Goal: Information Seeking & Learning: Learn about a topic

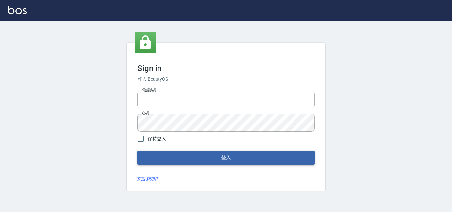
type input "0422211177"
click at [254, 157] on button "登入" at bounding box center [225, 158] width 177 height 14
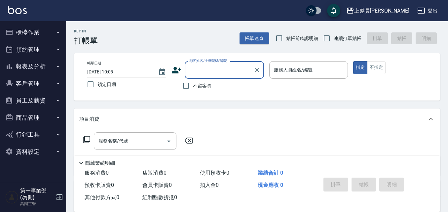
click at [47, 63] on button "報表及分析" at bounding box center [33, 66] width 61 height 17
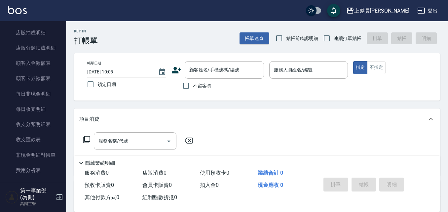
scroll to position [496, 0]
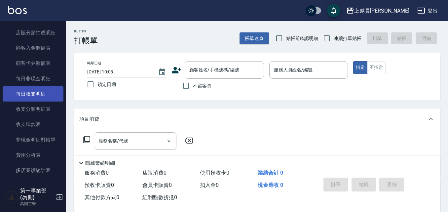
click at [52, 98] on link "每日收支明細" at bounding box center [33, 93] width 61 height 15
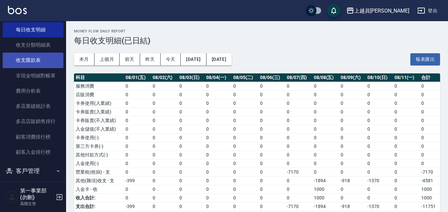
scroll to position [562, 0]
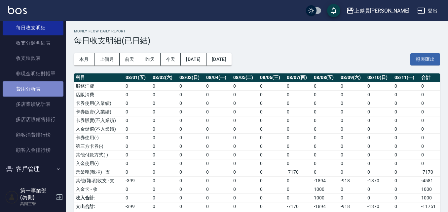
click at [48, 92] on link "費用分析表" at bounding box center [33, 88] width 61 height 15
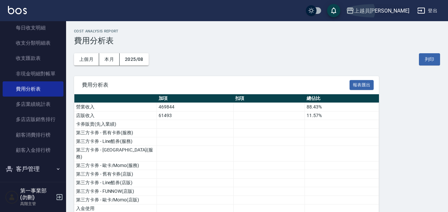
click at [397, 10] on div "上越員[PERSON_NAME]" at bounding box center [381, 11] width 55 height 8
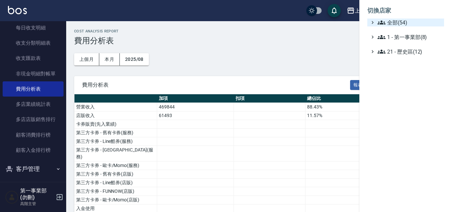
click at [396, 20] on span "全部(54)" at bounding box center [409, 23] width 64 height 8
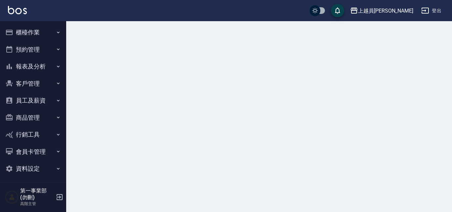
click at [399, 9] on div "上越員[PERSON_NAME]" at bounding box center [385, 11] width 55 height 8
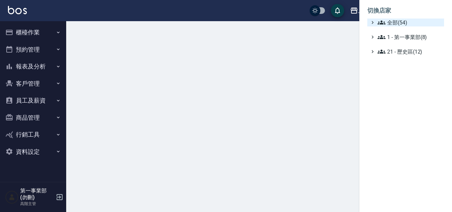
click at [402, 24] on span "全部(54)" at bounding box center [409, 23] width 64 height 8
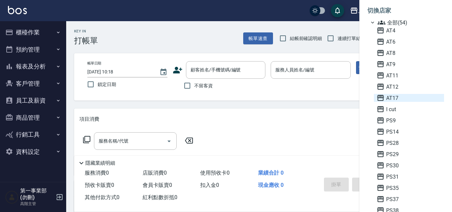
click at [408, 95] on span "AT17" at bounding box center [408, 98] width 65 height 8
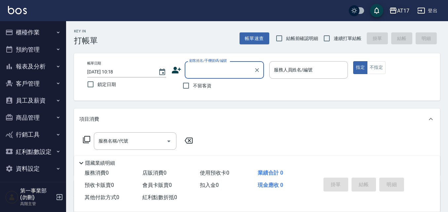
click at [396, 12] on icon "button" at bounding box center [394, 11] width 8 height 8
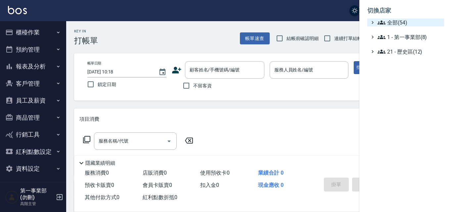
click at [400, 21] on span "全部(54)" at bounding box center [409, 23] width 64 height 8
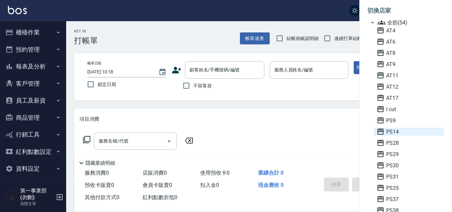
scroll to position [33, 0]
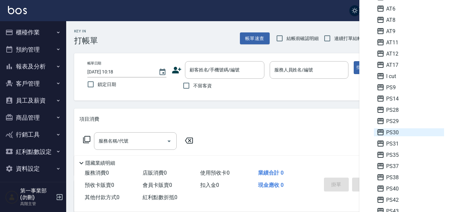
click at [399, 131] on span "PS30" at bounding box center [408, 132] width 65 height 8
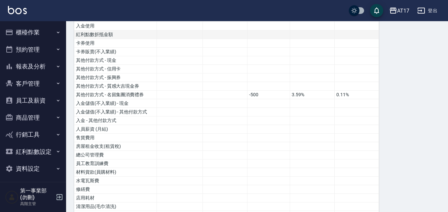
scroll to position [198, 0]
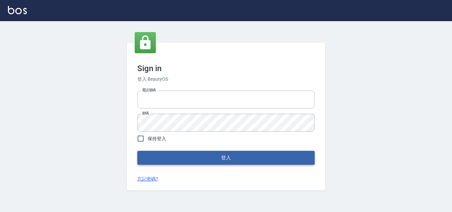
type input "0422211177"
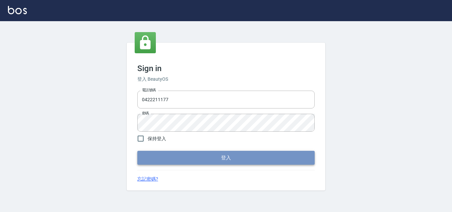
click at [165, 153] on button "登入" at bounding box center [225, 158] width 177 height 14
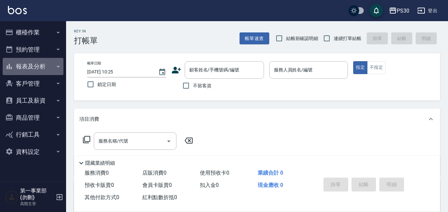
click at [42, 58] on button "報表及分析" at bounding box center [33, 66] width 61 height 17
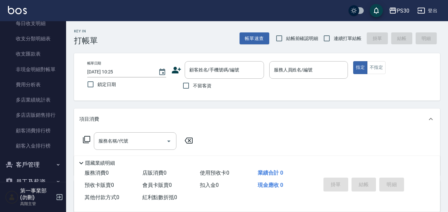
scroll to position [595, 0]
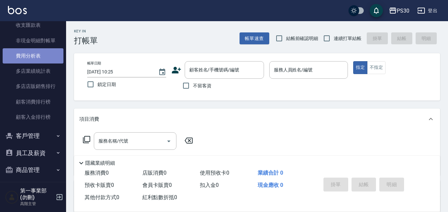
click at [40, 57] on link "費用分析表" at bounding box center [33, 55] width 61 height 15
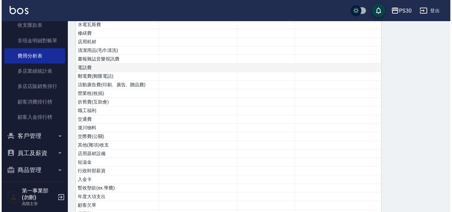
scroll to position [331, 0]
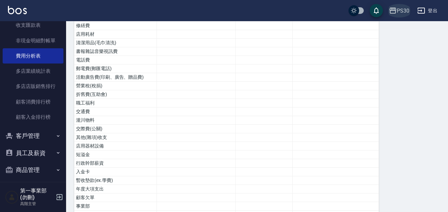
click at [406, 11] on div "PS30" at bounding box center [403, 11] width 13 height 8
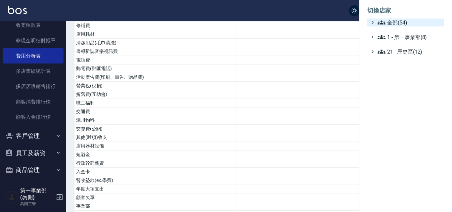
click at [399, 24] on span "全部(54)" at bounding box center [409, 23] width 64 height 8
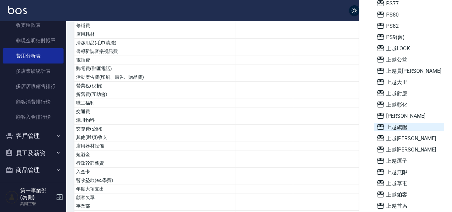
click at [398, 123] on span "上越旗艦" at bounding box center [408, 127] width 65 height 8
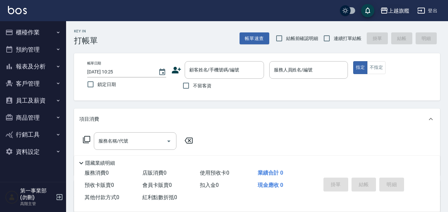
click at [395, 7] on div "上越旗艦" at bounding box center [399, 11] width 21 height 8
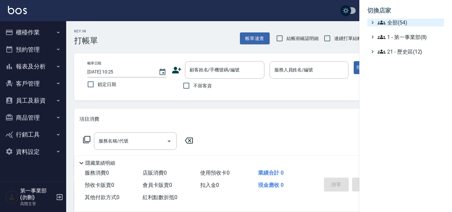
click at [399, 21] on span "全部(54)" at bounding box center [409, 23] width 64 height 8
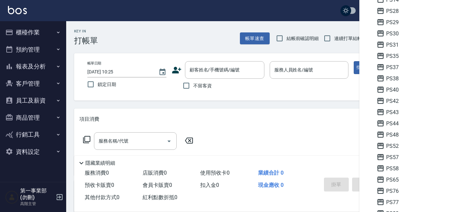
scroll to position [132, 0]
click at [398, 146] on span "PS52" at bounding box center [408, 146] width 65 height 8
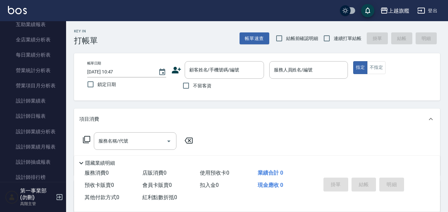
scroll to position [265, 0]
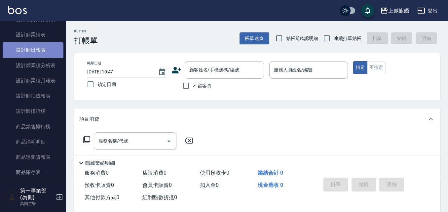
click at [42, 51] on link "設計師日報表" at bounding box center [33, 49] width 61 height 15
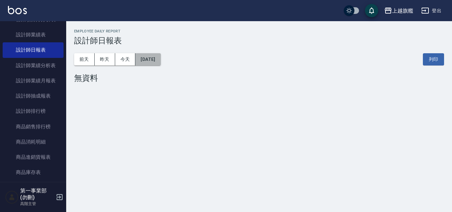
click at [148, 61] on button "2025/08/11" at bounding box center [147, 59] width 25 height 12
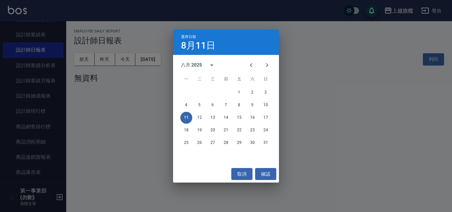
click at [40, 35] on div "選擇日期 8月11日 八月 2025 一 二 三 四 五 六 日 1 2 3 4 5 6 7 8 9 10 11 12 13 14 15 16 17 18 1…" at bounding box center [226, 106] width 452 height 212
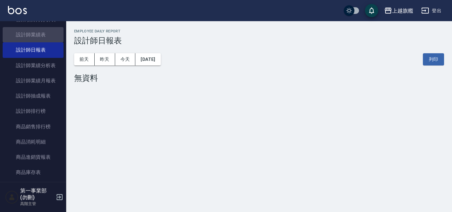
click at [40, 35] on link "設計師業績表" at bounding box center [33, 34] width 61 height 15
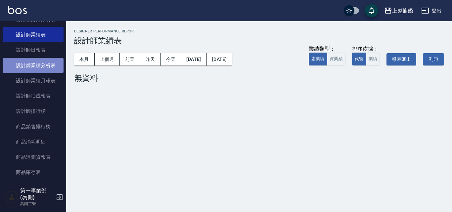
click at [45, 59] on link "設計師業績分析表" at bounding box center [33, 65] width 61 height 15
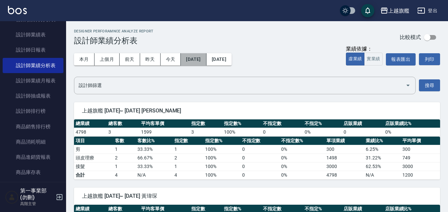
click at [193, 59] on button "2025/08/01" at bounding box center [193, 59] width 25 height 12
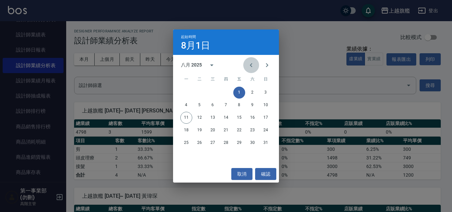
click at [249, 65] on icon "Previous month" at bounding box center [251, 65] width 8 height 8
click at [195, 91] on button "1" at bounding box center [199, 93] width 12 height 12
click at [250, 65] on icon "Previous month" at bounding box center [251, 65] width 8 height 8
click at [227, 146] on button "31" at bounding box center [226, 143] width 12 height 12
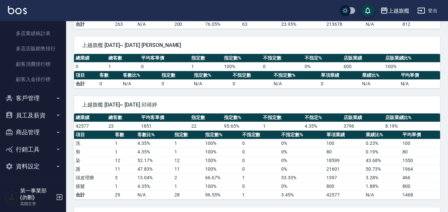
scroll to position [634, 0]
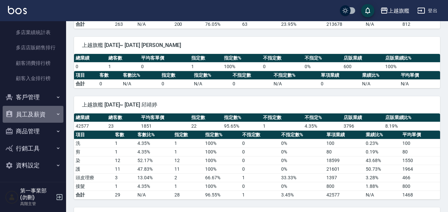
click at [50, 110] on button "員工及薪資" at bounding box center [33, 114] width 61 height 17
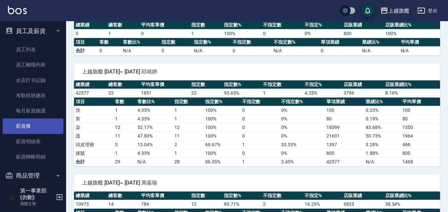
scroll to position [729, 0]
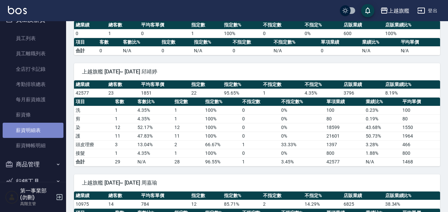
click at [42, 134] on link "薪資明細表" at bounding box center [33, 130] width 61 height 15
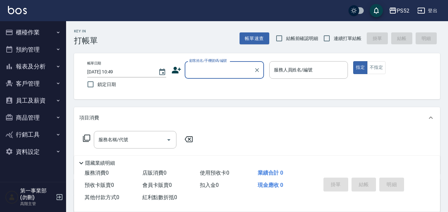
click at [37, 100] on button "員工及薪資" at bounding box center [33, 100] width 61 height 17
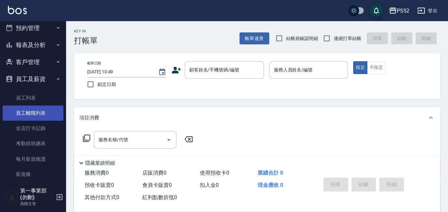
scroll to position [33, 0]
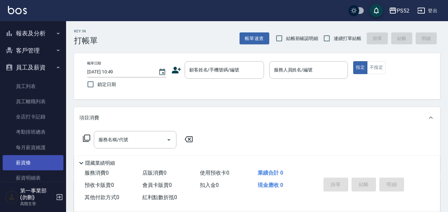
click at [34, 161] on link "薪資條" at bounding box center [33, 162] width 61 height 15
